Goal: Information Seeking & Learning: Learn about a topic

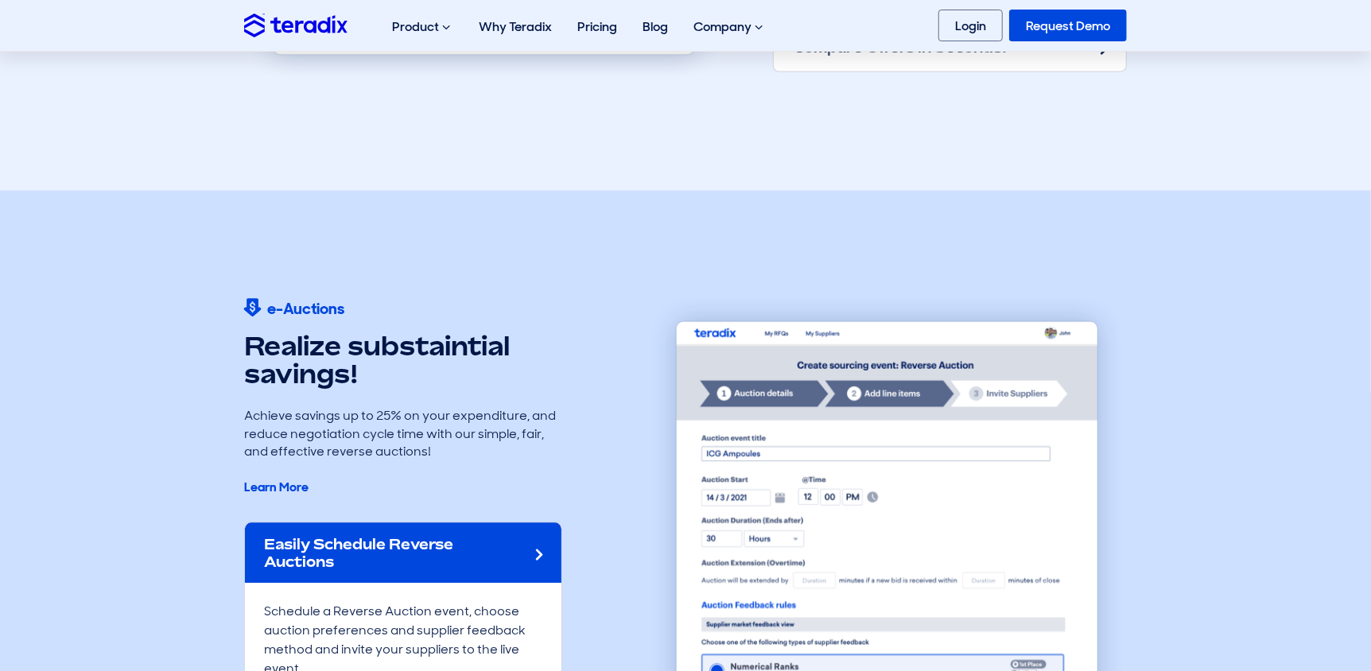
scroll to position [1855, 0]
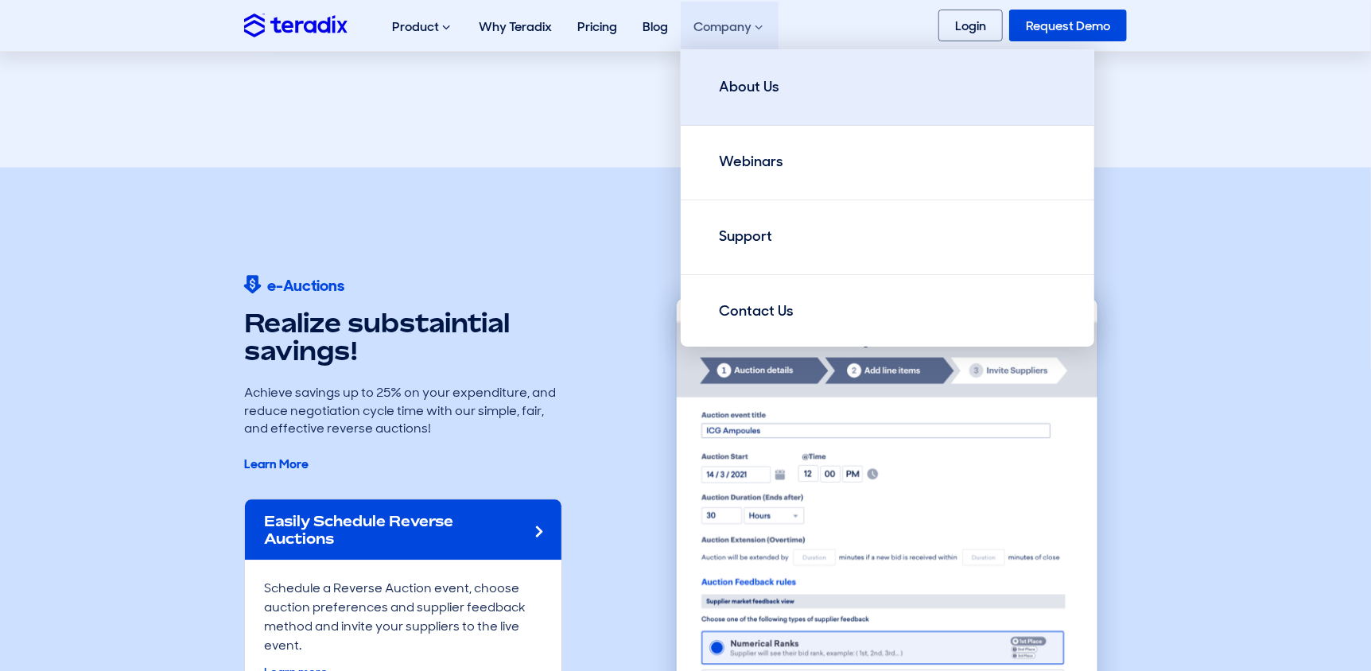
click at [747, 81] on div "About Us" at bounding box center [749, 86] width 60 height 21
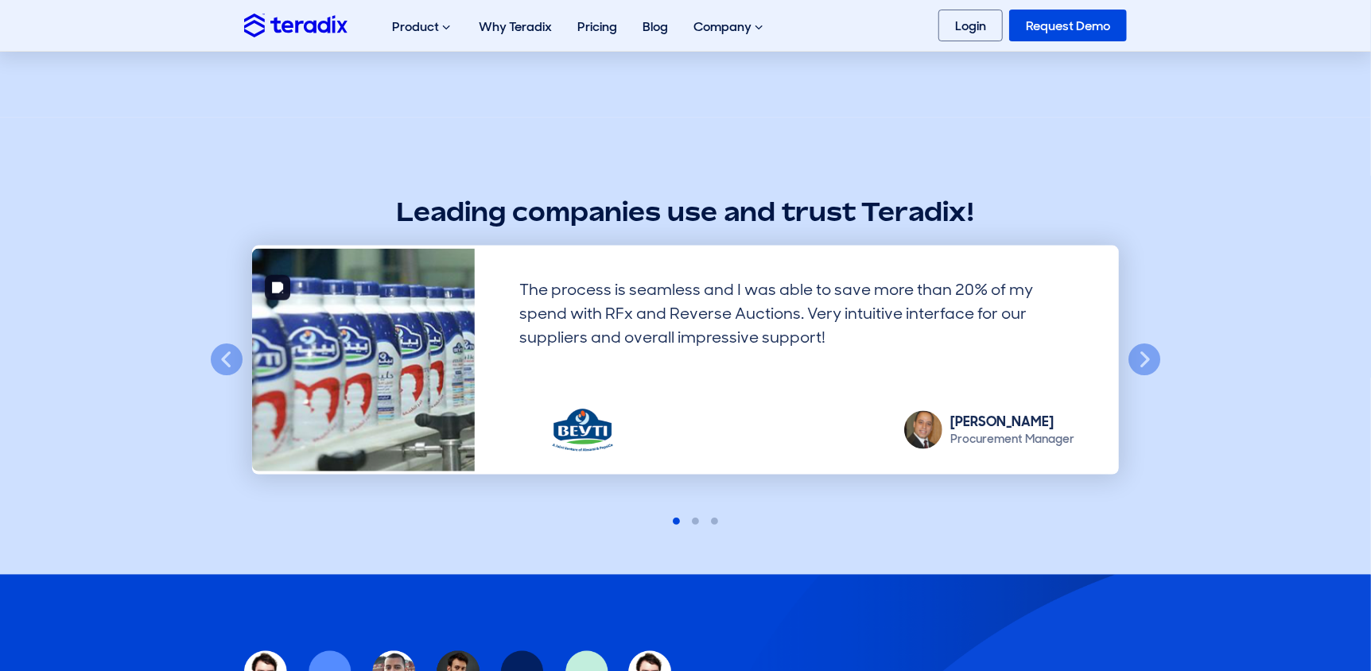
scroll to position [1225, 0]
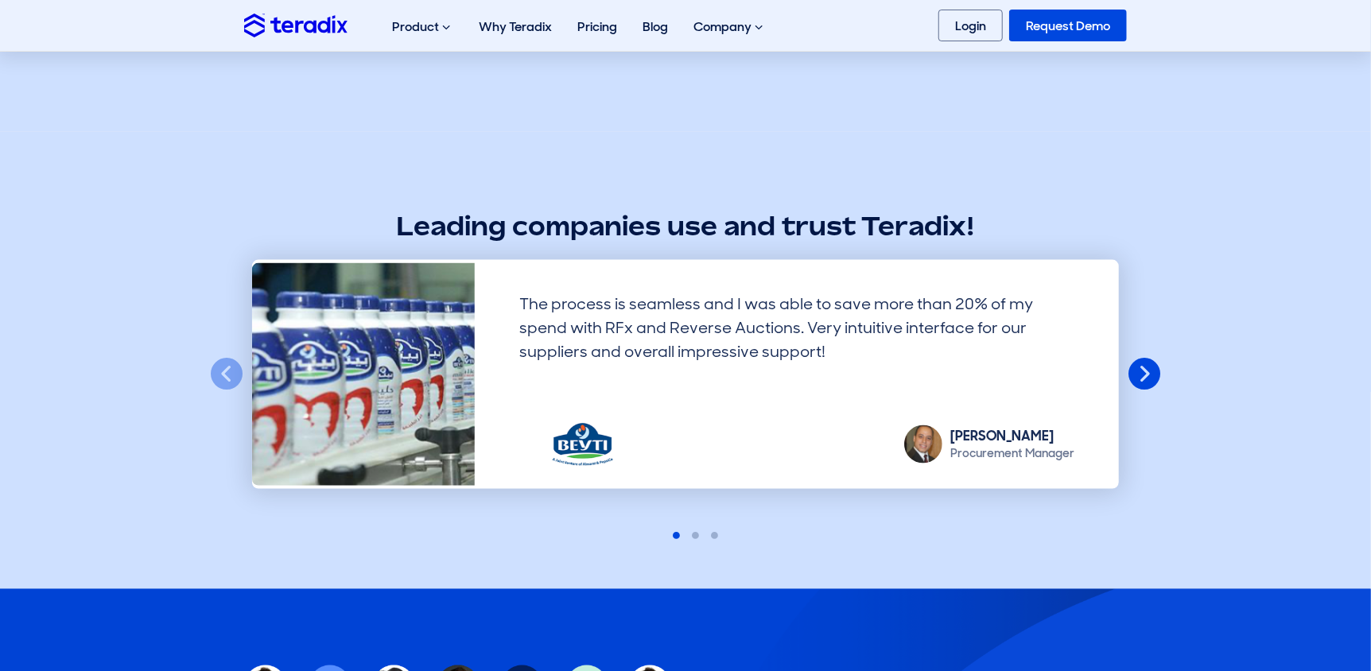
click at [1158, 373] on button "Next" at bounding box center [1144, 374] width 35 height 35
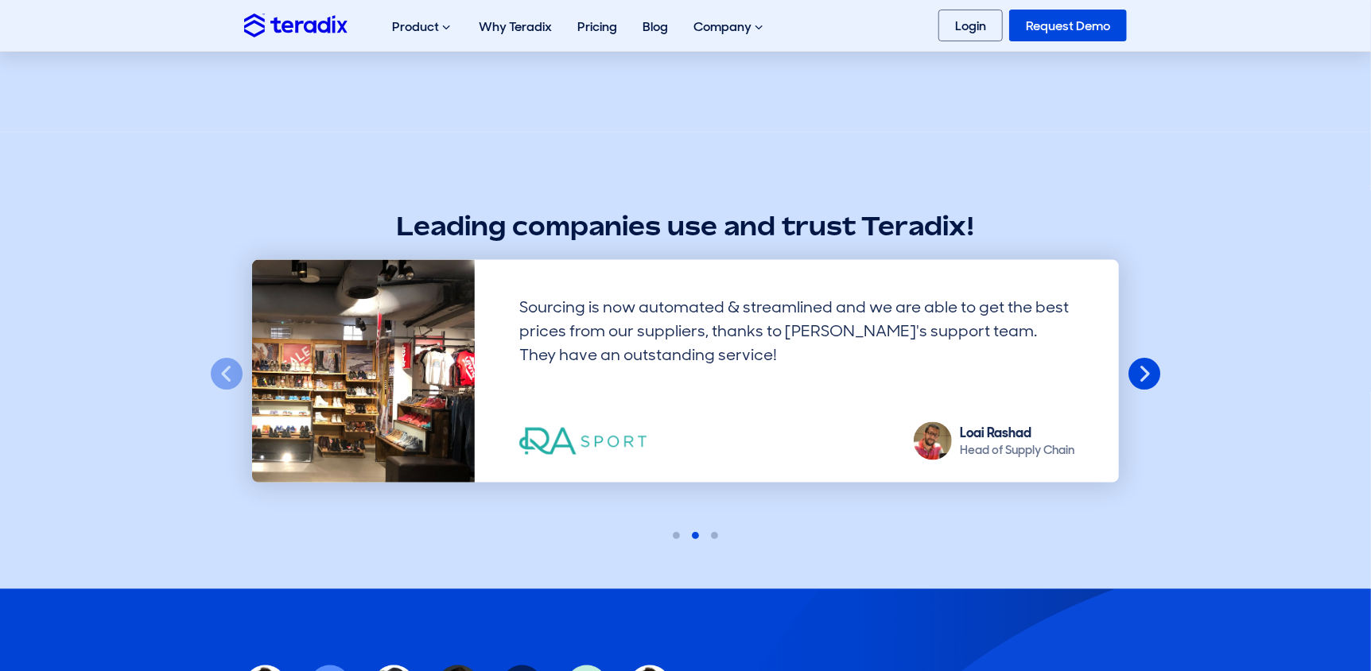
click at [1156, 373] on button "Next" at bounding box center [1144, 374] width 35 height 35
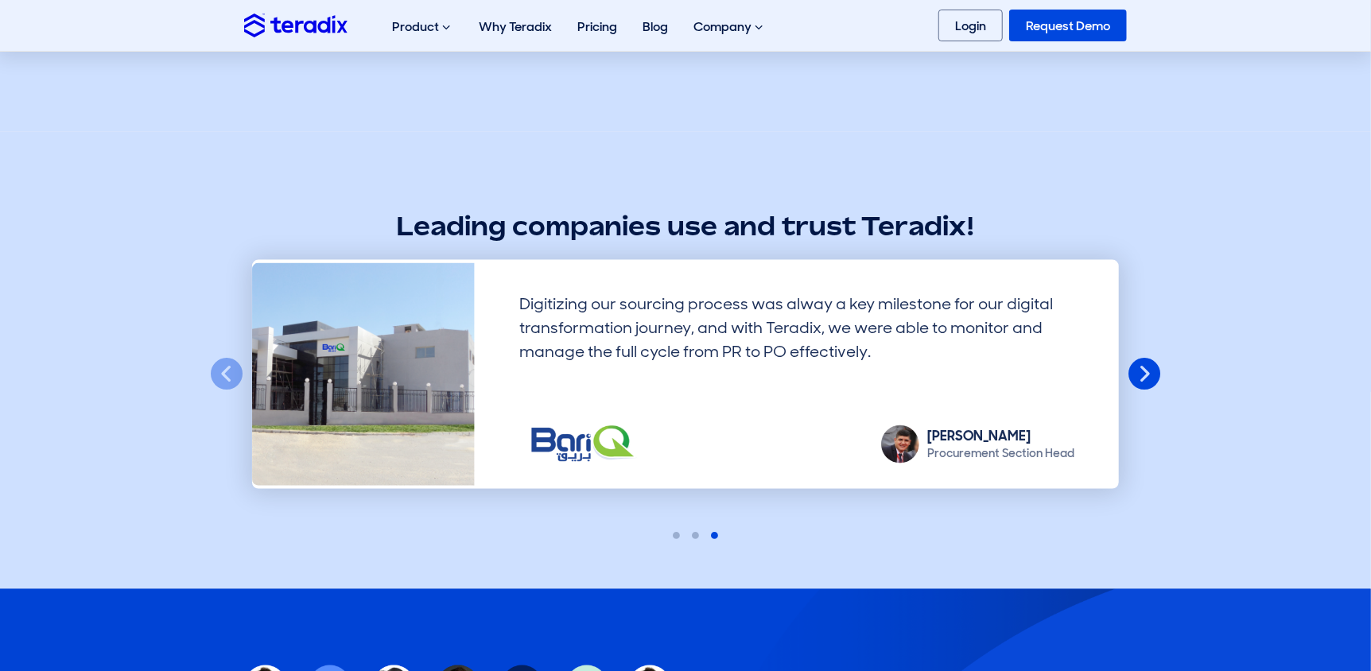
click at [1155, 372] on button "Next" at bounding box center [1144, 374] width 35 height 35
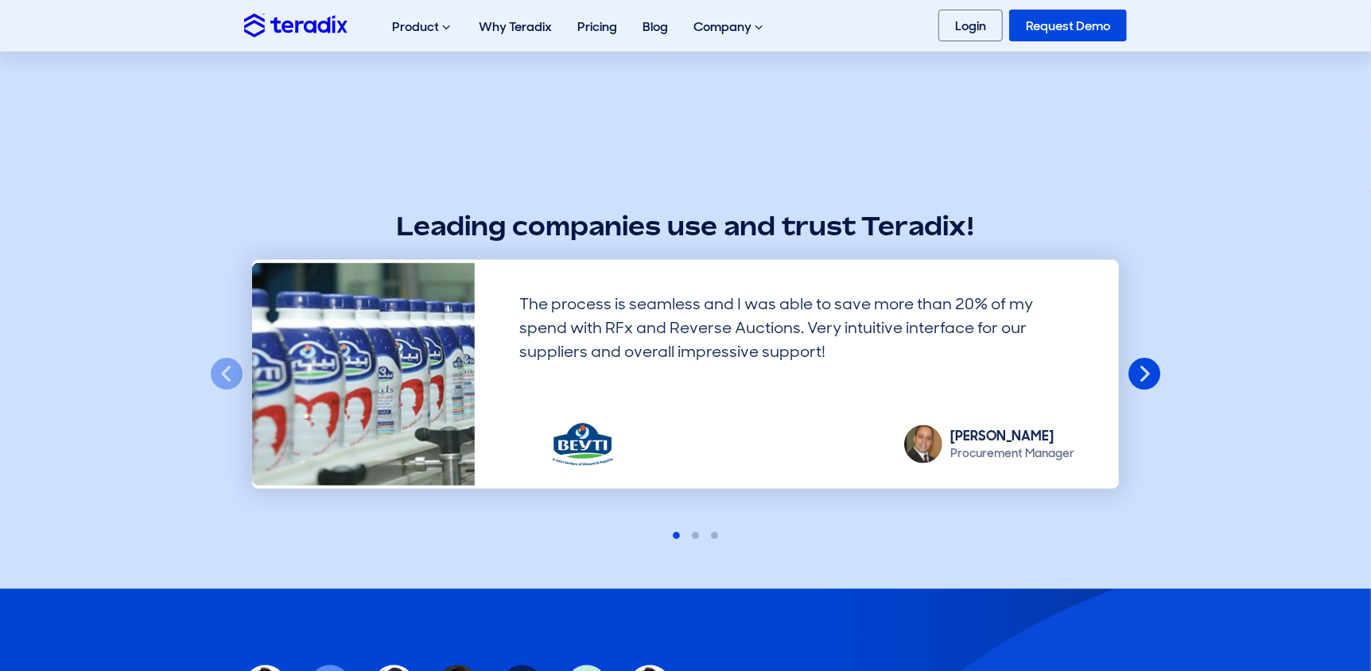
click at [1155, 368] on button "Next" at bounding box center [1144, 374] width 35 height 35
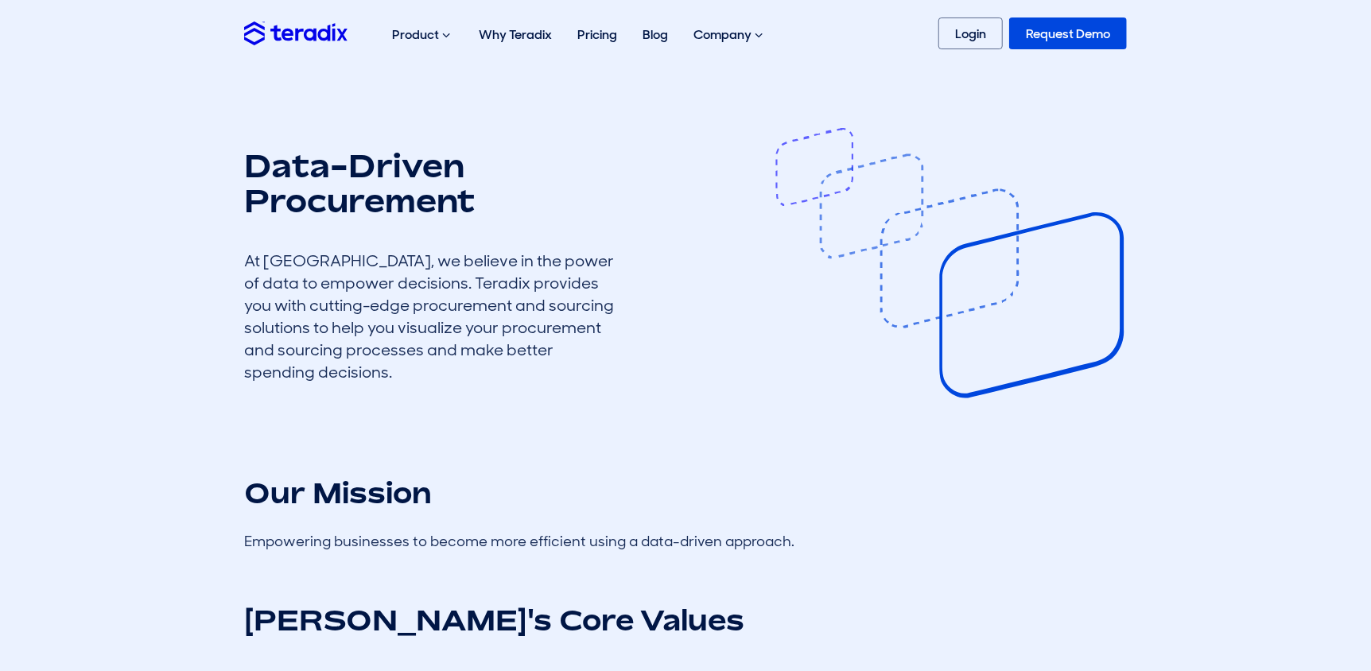
scroll to position [0, 0]
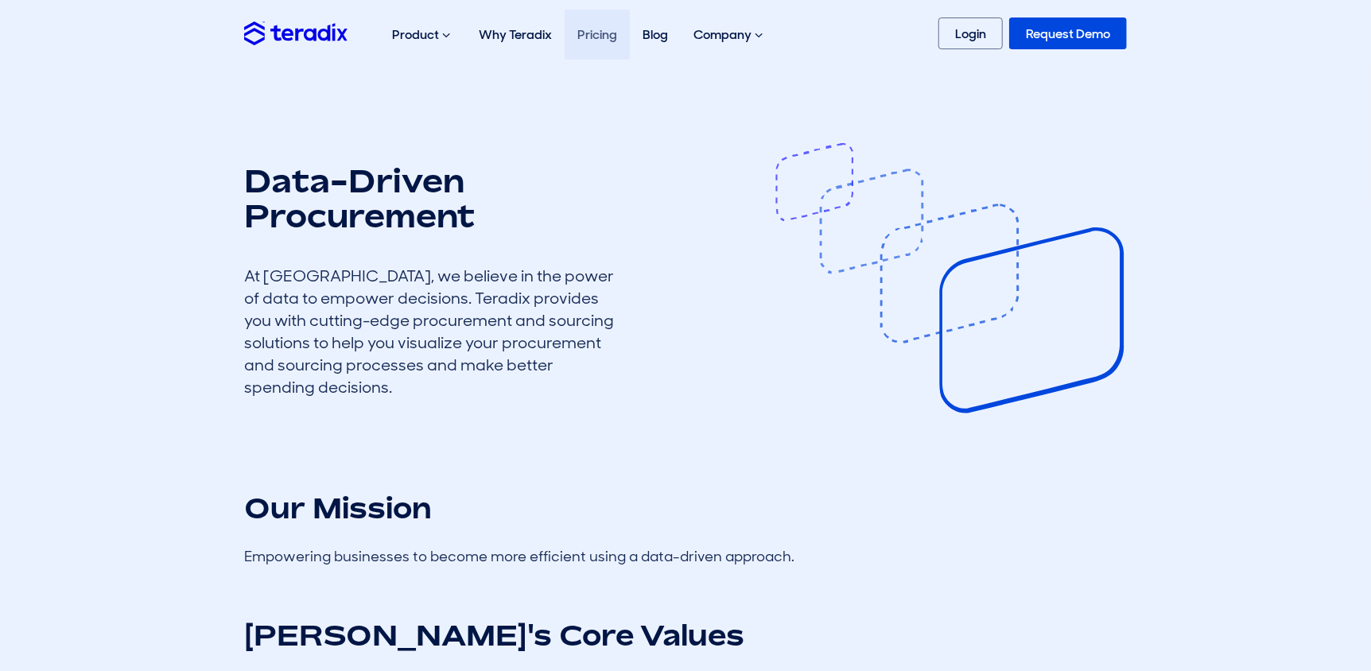
click at [622, 52] on link "Pricing" at bounding box center [597, 35] width 65 height 50
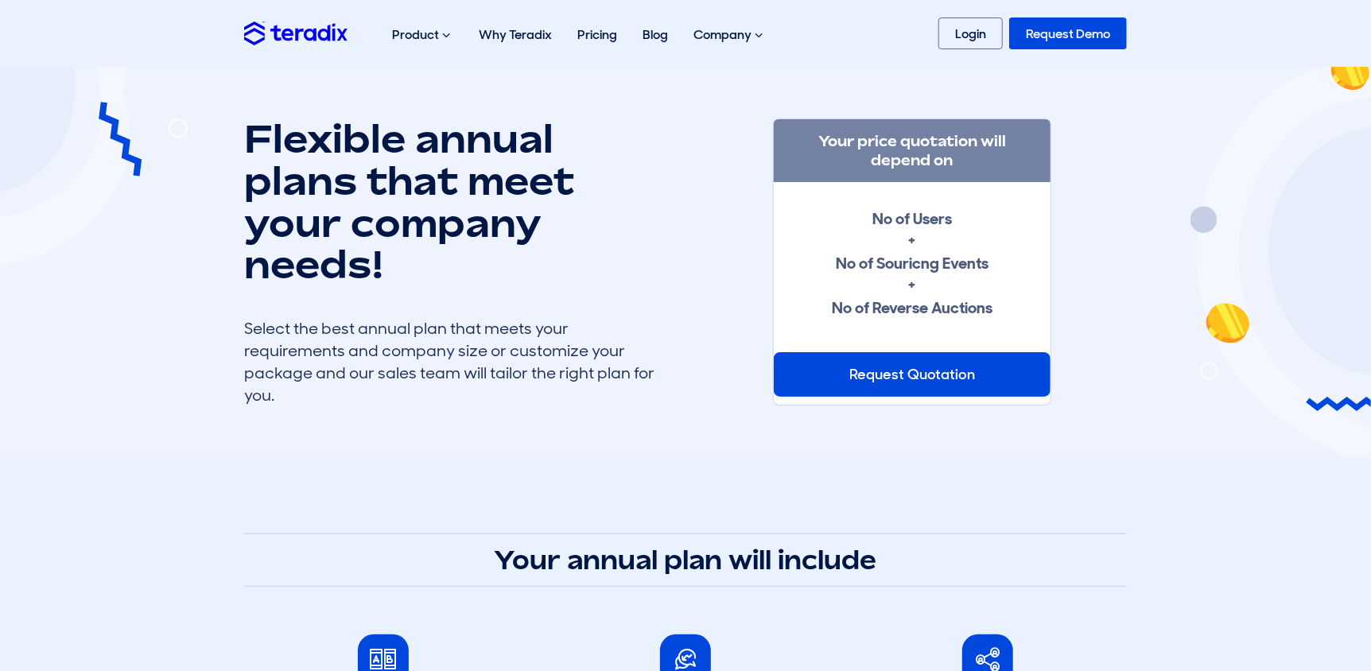
click at [317, 27] on img at bounding box center [295, 32] width 103 height 23
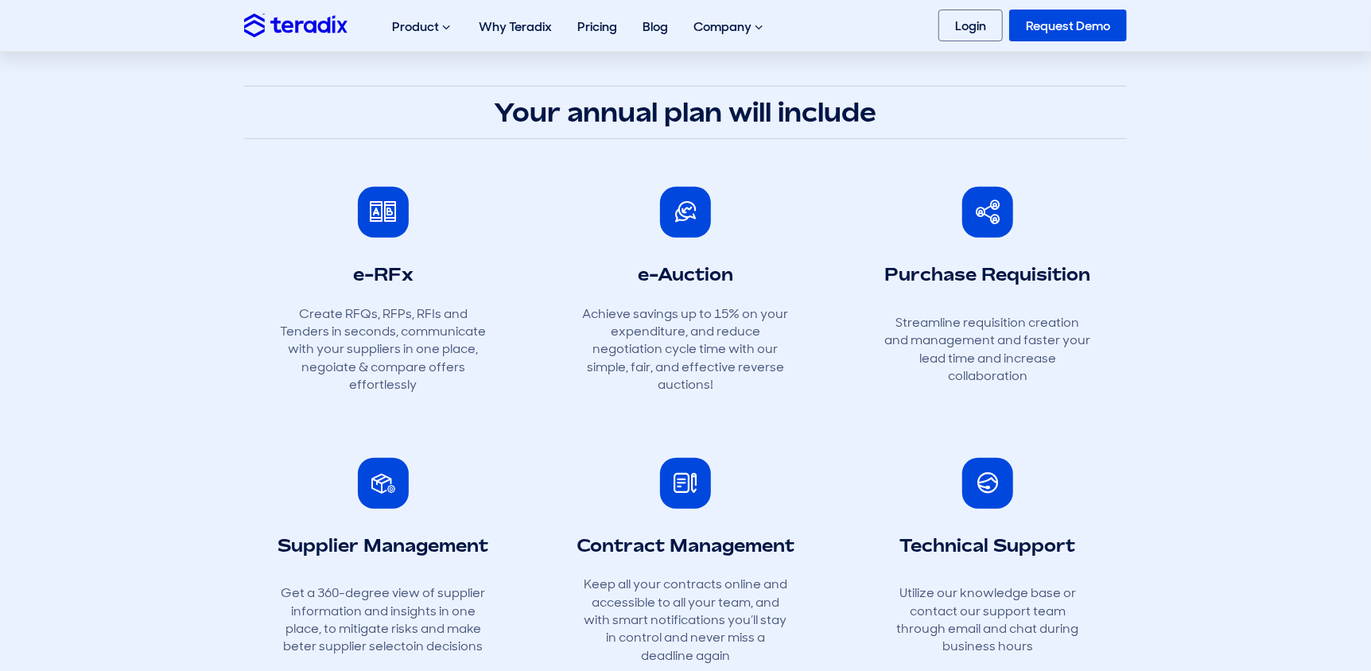
scroll to position [265, 0]
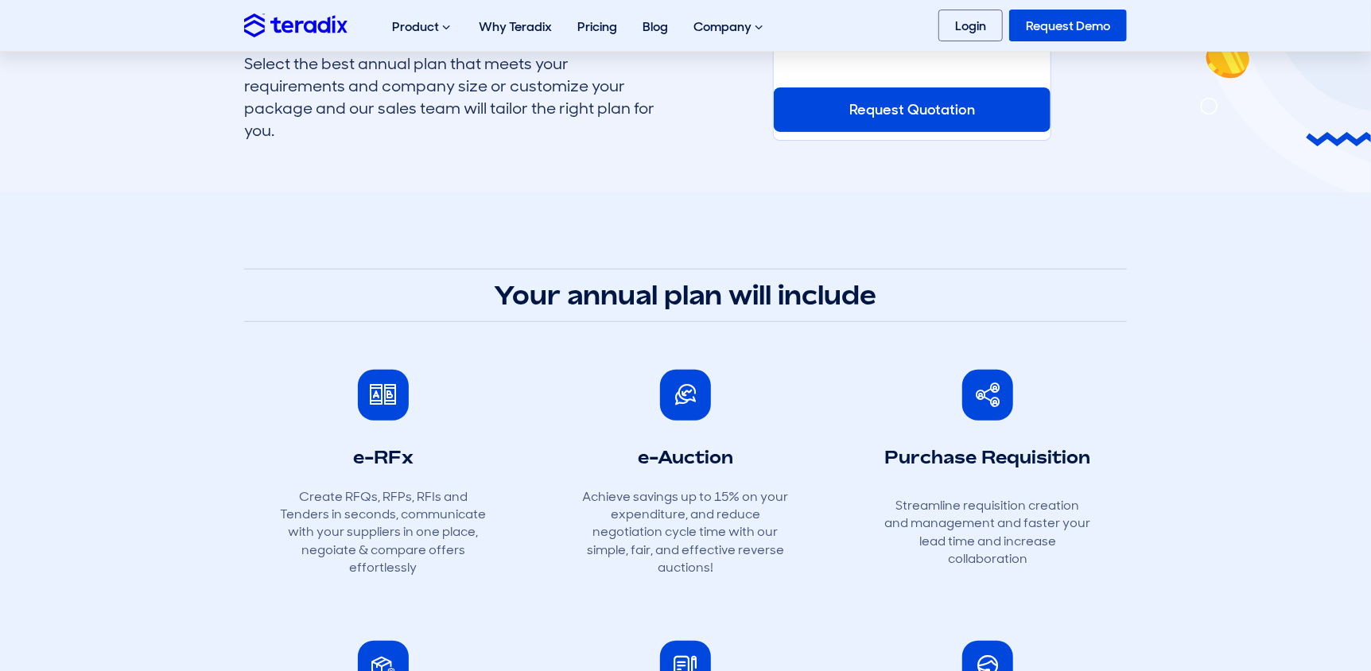
drag, startPoint x: 520, startPoint y: 290, endPoint x: 791, endPoint y: 302, distance: 270.7
click at [779, 302] on strong "Your annual plan will include" at bounding box center [686, 295] width 383 height 30
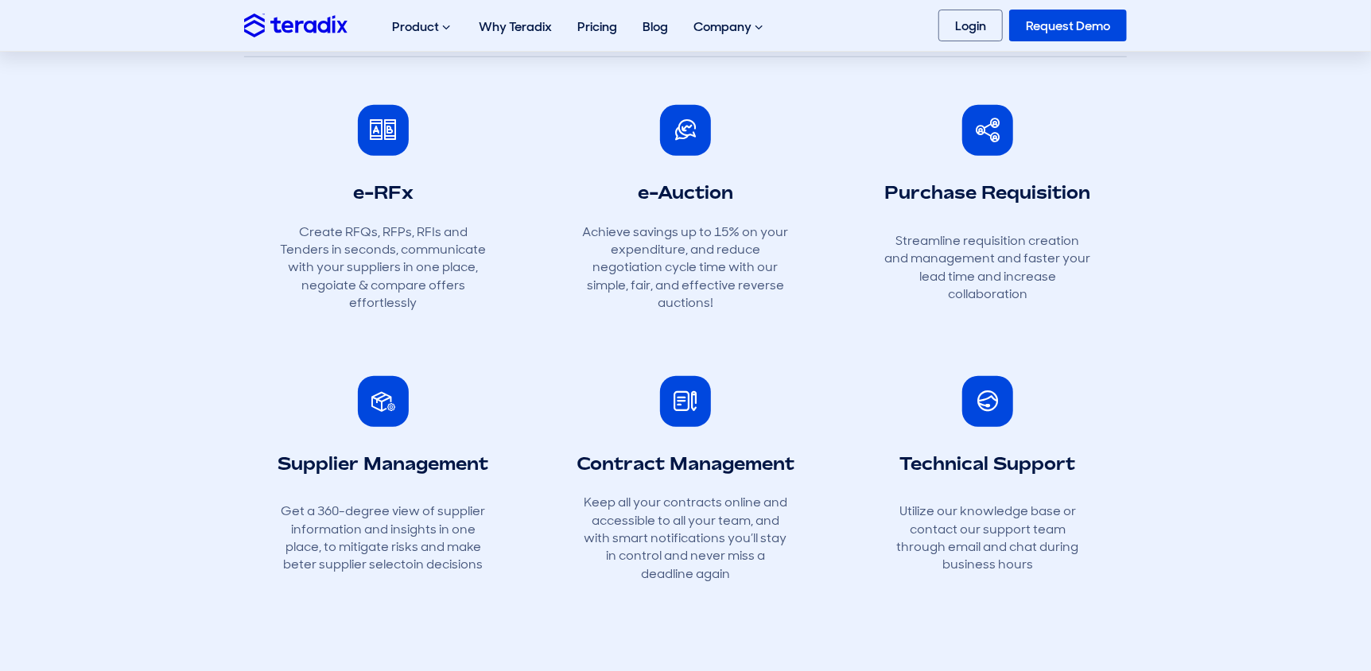
click at [216, 217] on section "Request for quotation of Teradix Procurement Software × Your annual plan will i…" at bounding box center [685, 310] width 1371 height 764
drag, startPoint x: 251, startPoint y: 3, endPoint x: 258, endPoint y: 8, distance: 8.6
click at [251, 4] on div "Product Purchase Requisition Streamline your requisition process and approvals …" at bounding box center [511, 25] width 534 height 51
click at [267, 14] on img at bounding box center [295, 25] width 103 height 23
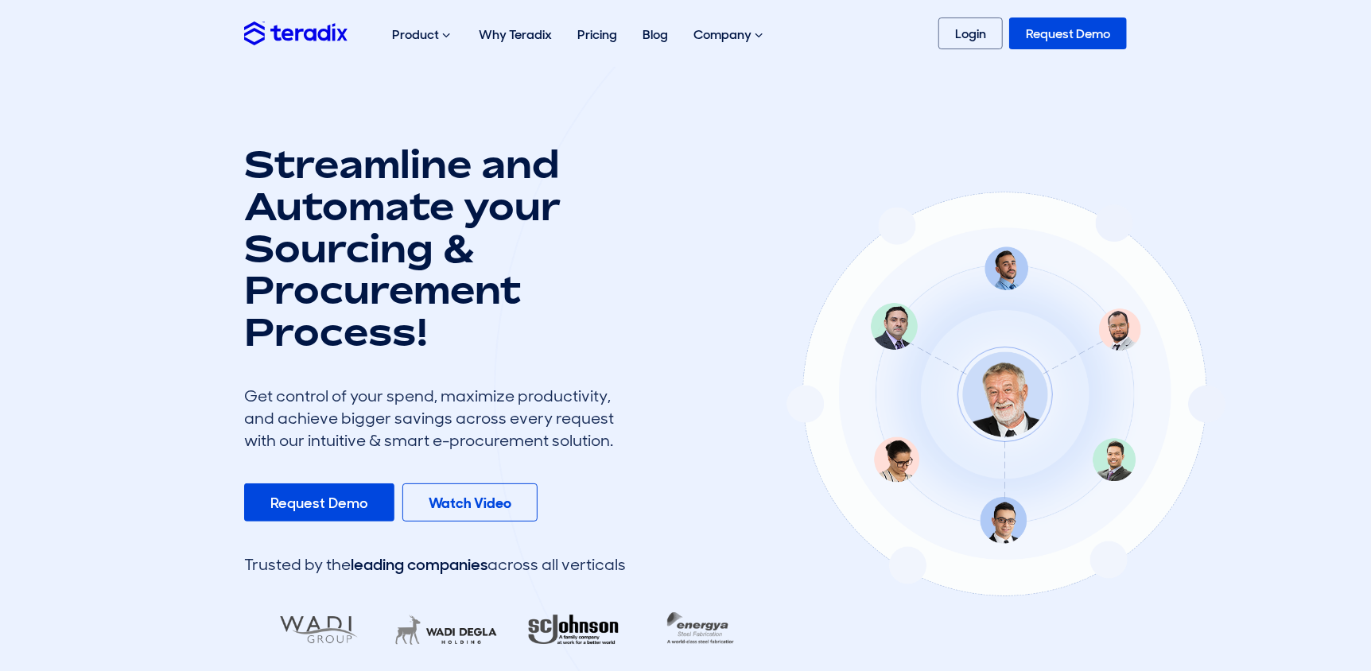
click at [60, 316] on section "Streamline and Automate your Sourcing & Procurement Process! Get control of you…" at bounding box center [685, 400] width 1371 height 667
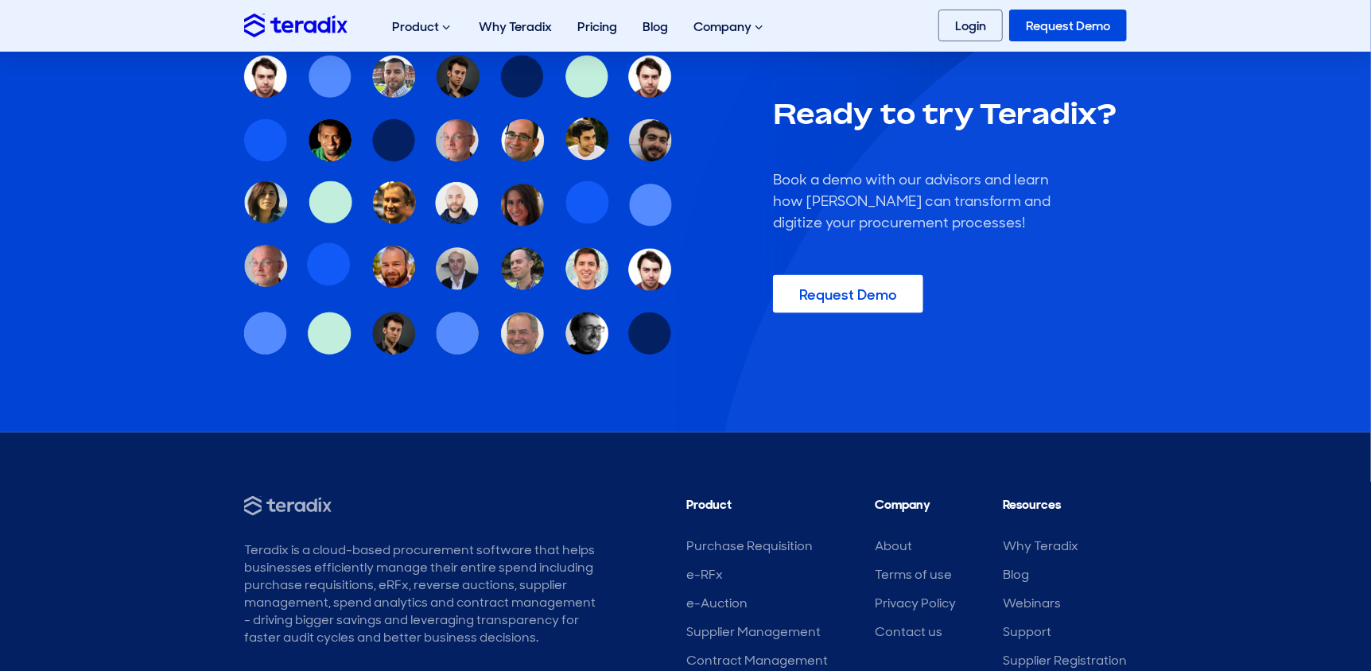
scroll to position [4957, 0]
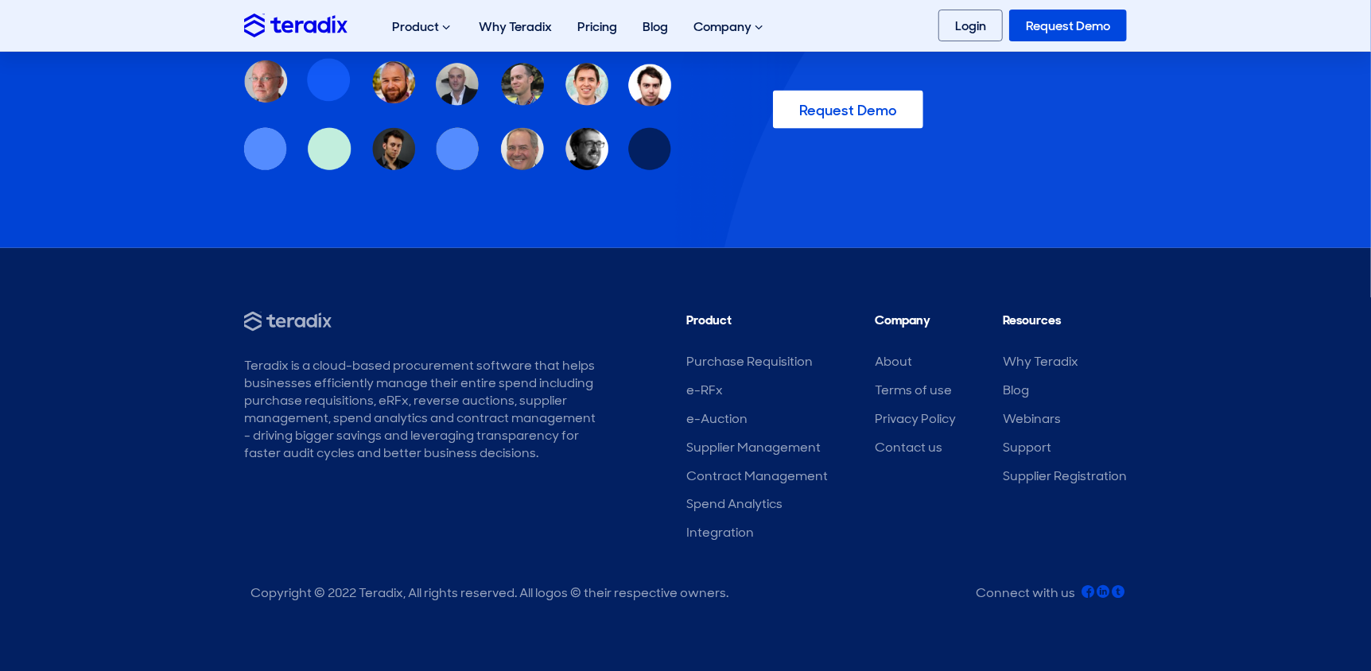
click at [496, 208] on section "Ready to try Teradix? Book a demo with our advisors and learn how Teradix can t…" at bounding box center [685, 21] width 1371 height 453
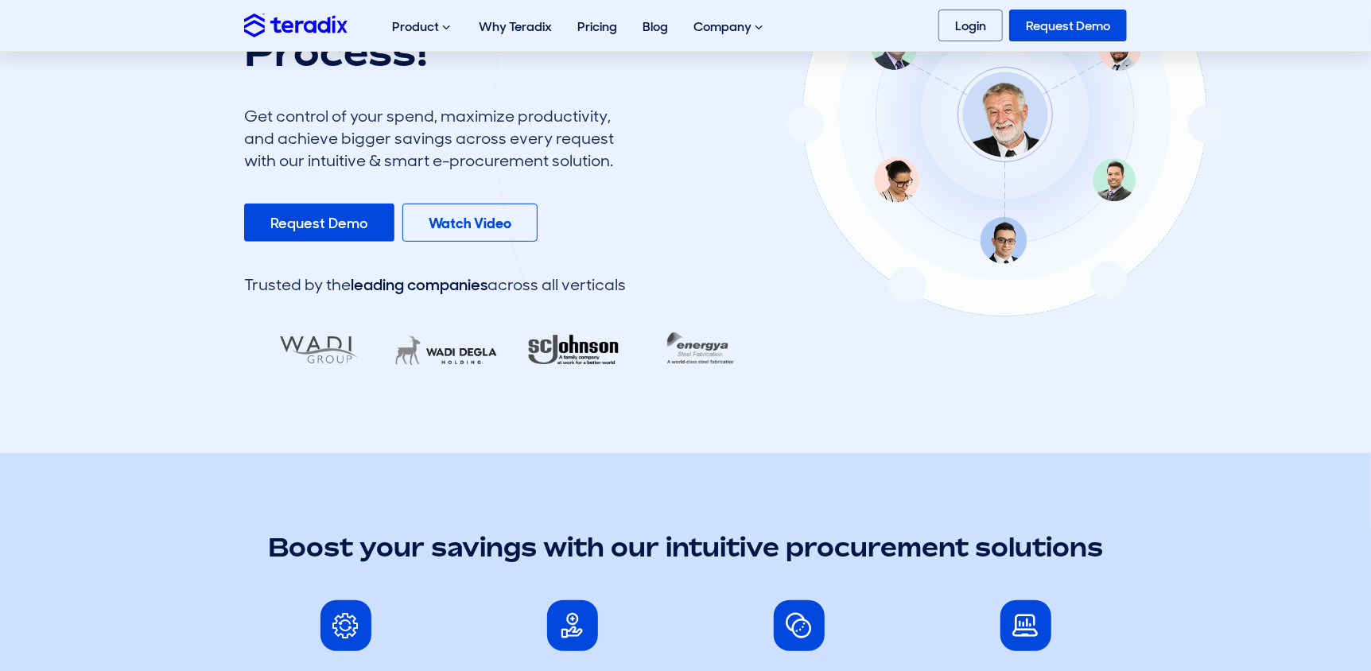
scroll to position [0, 0]
